Goal: Check status: Check status

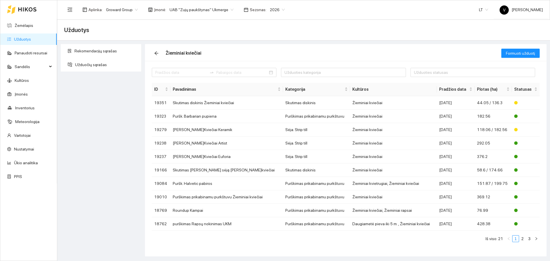
click at [203, 8] on span "UAB "Zujų paukštynas" Ukmerge" at bounding box center [202, 9] width 64 height 9
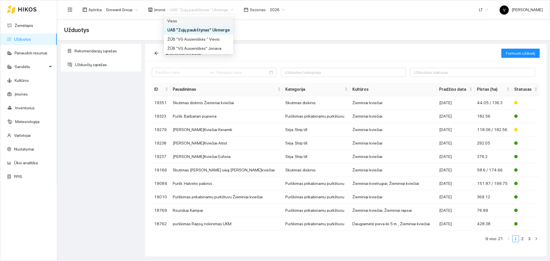
click at [191, 18] on div "Visos" at bounding box center [198, 21] width 63 height 6
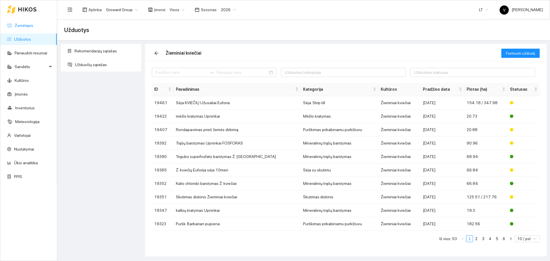
click at [20, 26] on link "Žemėlapis" at bounding box center [24, 25] width 19 height 5
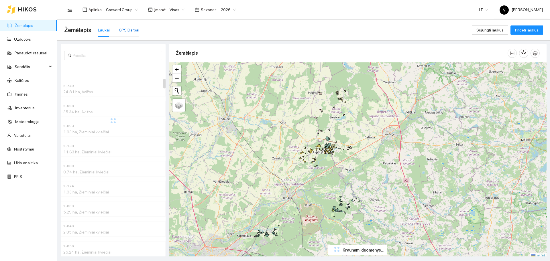
click at [125, 32] on div "GPS Darbai" at bounding box center [129, 30] width 20 height 6
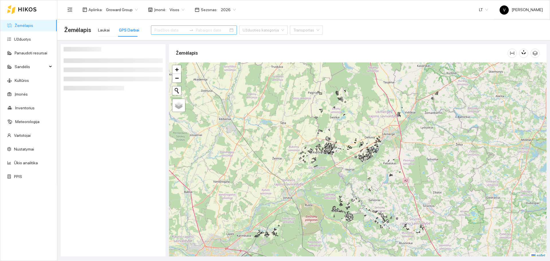
click at [163, 28] on input at bounding box center [171, 30] width 32 height 6
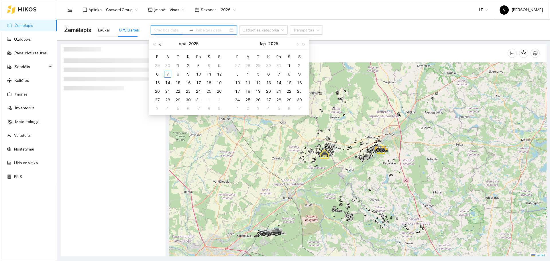
click at [160, 46] on button "button" at bounding box center [160, 43] width 6 height 11
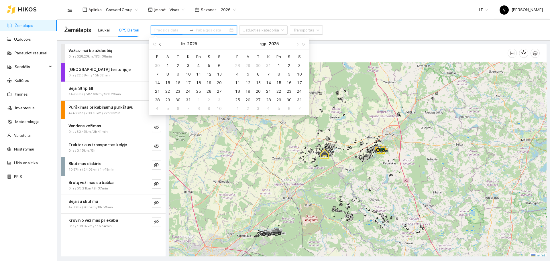
click at [160, 46] on button "button" at bounding box center [160, 43] width 6 height 11
click at [297, 45] on span "button" at bounding box center [297, 44] width 3 height 3
type input "[DATE]"
click at [210, 83] on div "19" at bounding box center [209, 82] width 7 height 7
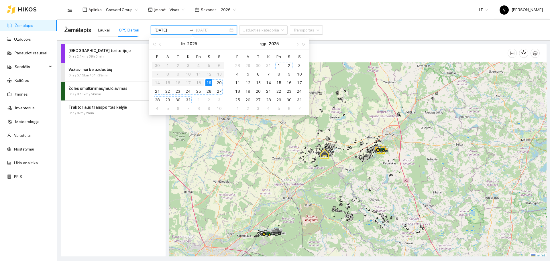
type input "[DATE]"
click at [210, 83] on div "19" at bounding box center [209, 82] width 7 height 7
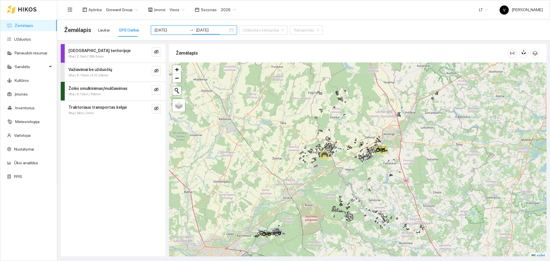
click at [105, 168] on div "Darbas teritorijoje 0ha / 2.1km / 39h 5min Važiavimai be užduočių 0ha / 5.15km …" at bounding box center [113, 150] width 105 height 213
click at [101, 177] on div "Darbas teritorijoje 0ha / 2.1km / 39h 5min Važiavimai be užduočių 0ha / 5.15km …" at bounding box center [113, 150] width 105 height 213
click at [175, 31] on input "[DATE]" at bounding box center [171, 30] width 32 height 6
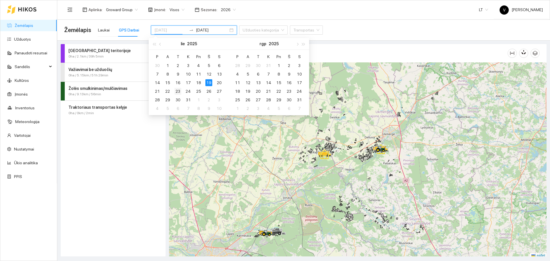
type input "2025-07-23"
click at [177, 94] on div "23" at bounding box center [178, 91] width 7 height 7
click at [178, 93] on div "23" at bounding box center [178, 91] width 7 height 7
type input "2025-07-23"
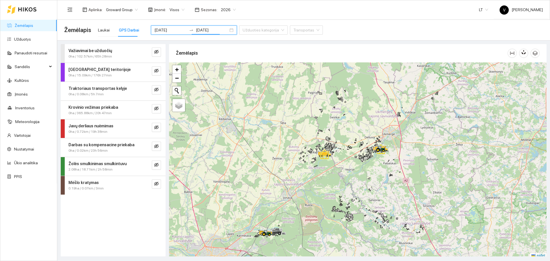
click at [370, 30] on div "Žemėlapis Laukai GPS Darbai 2025-07-23 2025-07-23 Užduoties kategorija Transpor…" at bounding box center [303, 30] width 479 height 18
click at [156, 128] on icon "eye-invisible" at bounding box center [156, 127] width 5 height 5
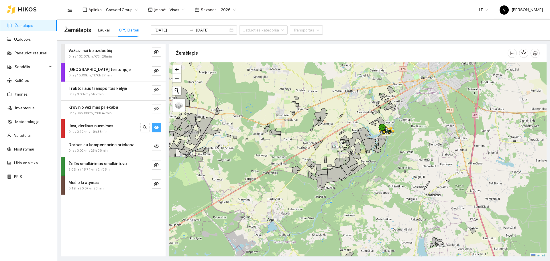
scroll to position [2, 0]
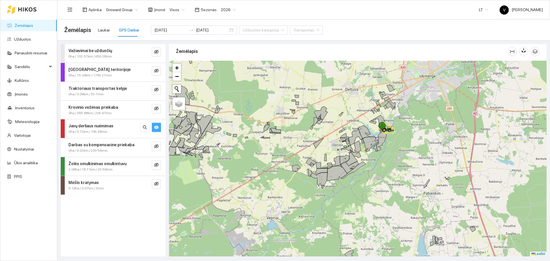
drag, startPoint x: 396, startPoint y: 129, endPoint x: 373, endPoint y: 158, distance: 36.9
click at [372, 161] on div at bounding box center [358, 159] width 378 height 196
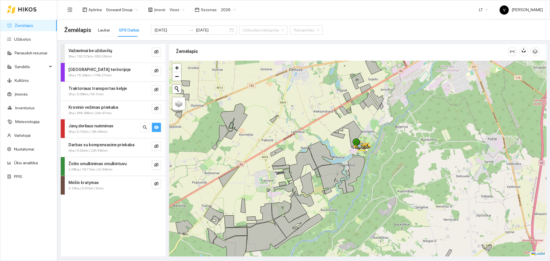
drag, startPoint x: 286, startPoint y: 170, endPoint x: 402, endPoint y: 128, distance: 123.3
click at [292, 169] on icon at bounding box center [287, 174] width 9 height 11
